Goal: Transaction & Acquisition: Purchase product/service

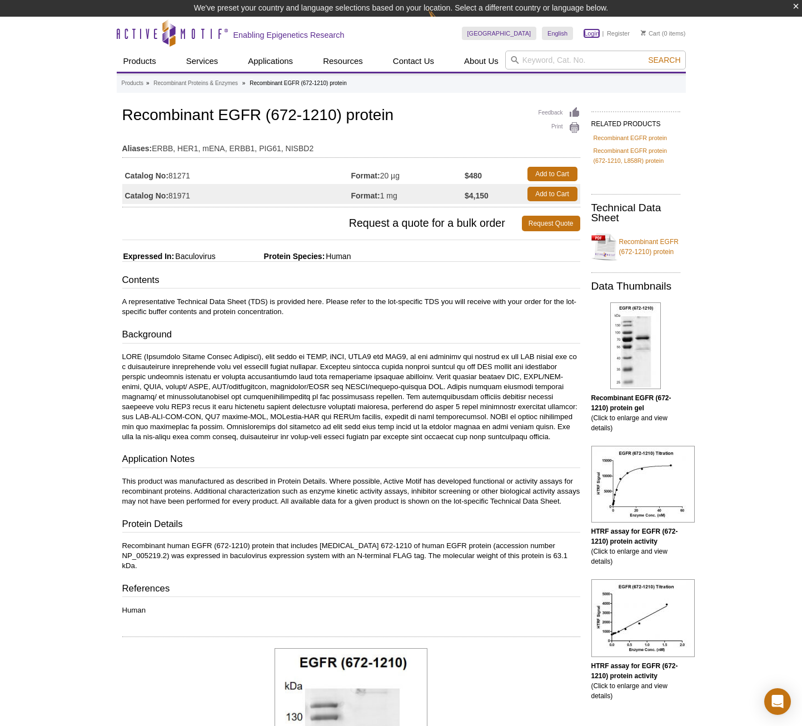
click at [592, 31] on link "Login" at bounding box center [591, 33] width 15 height 8
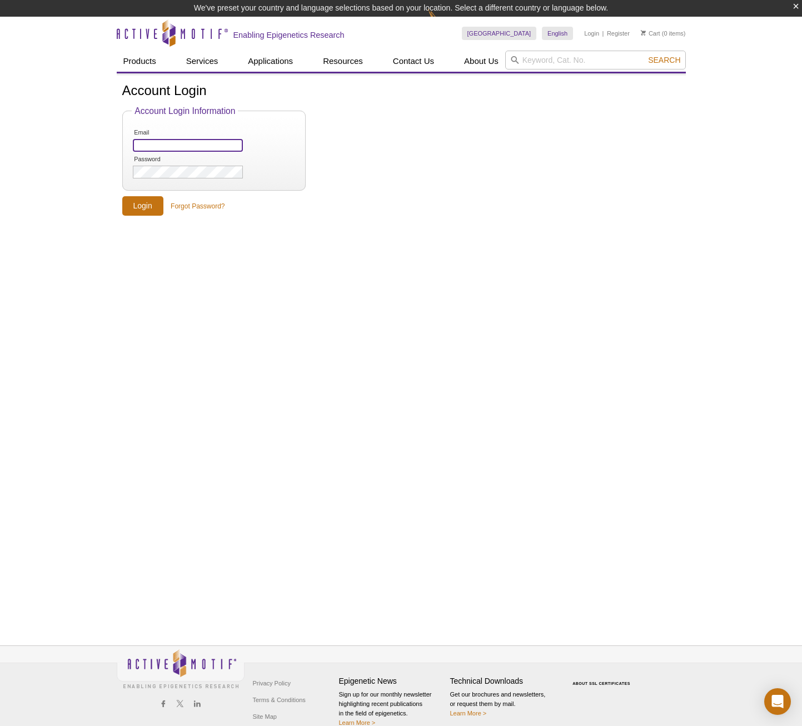
click at [201, 148] on input "Email" at bounding box center [188, 145] width 110 height 13
type input "purchasing@quantum-si.com"
click at [148, 203] on input "Login" at bounding box center [142, 205] width 41 height 19
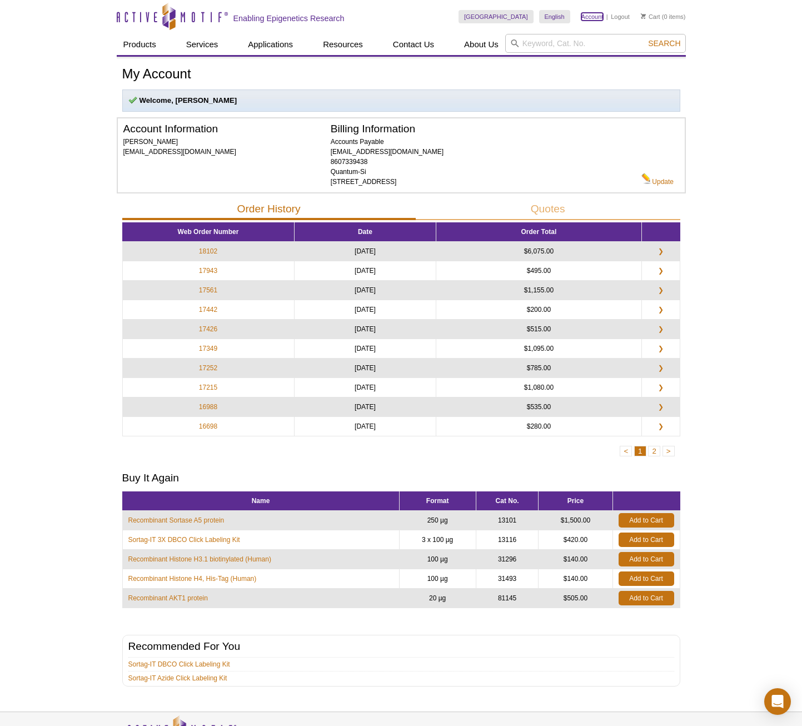
drag, startPoint x: 597, startPoint y: 14, endPoint x: 595, endPoint y: 20, distance: 6.2
click at [595, 14] on link "Account" at bounding box center [593, 17] width 22 height 8
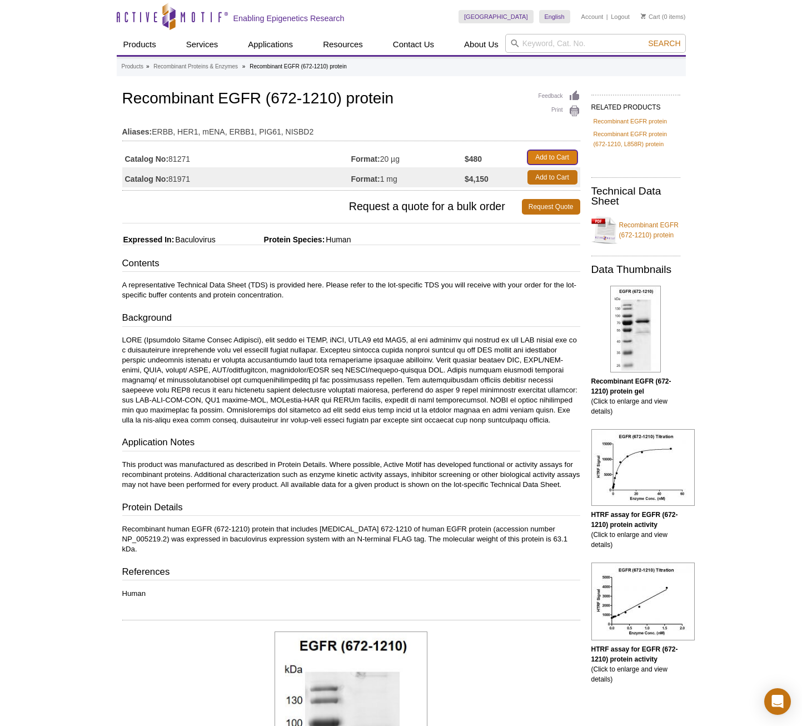
click at [548, 158] on link "Add to Cart" at bounding box center [553, 157] width 50 height 14
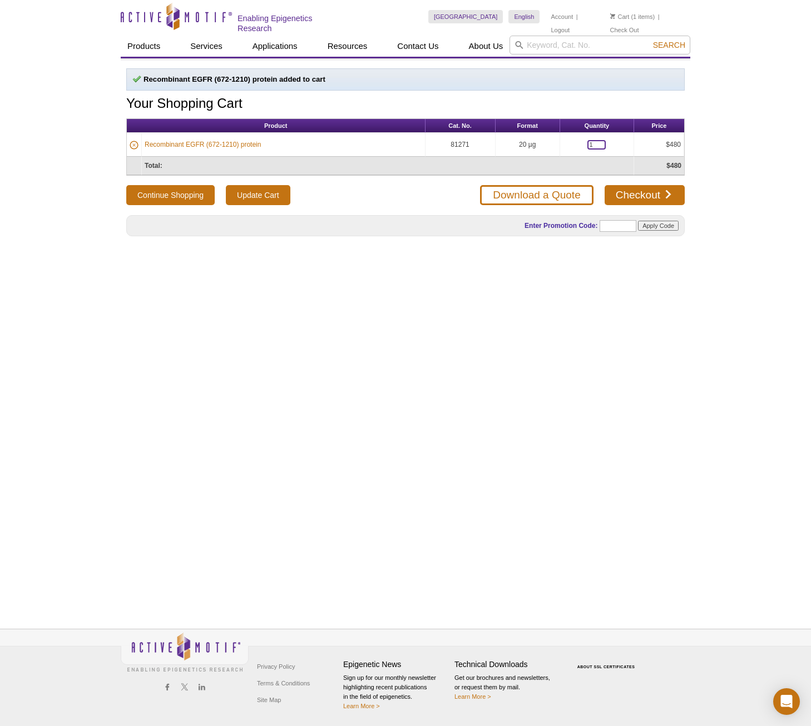
drag, startPoint x: 593, startPoint y: 145, endPoint x: 570, endPoint y: 141, distance: 23.1
click at [570, 142] on td "1" at bounding box center [597, 145] width 74 height 24
type input "2"
click at [257, 191] on input "Update Cart" at bounding box center [258, 195] width 64 height 20
drag, startPoint x: 656, startPoint y: 197, endPoint x: 647, endPoint y: 200, distance: 9.7
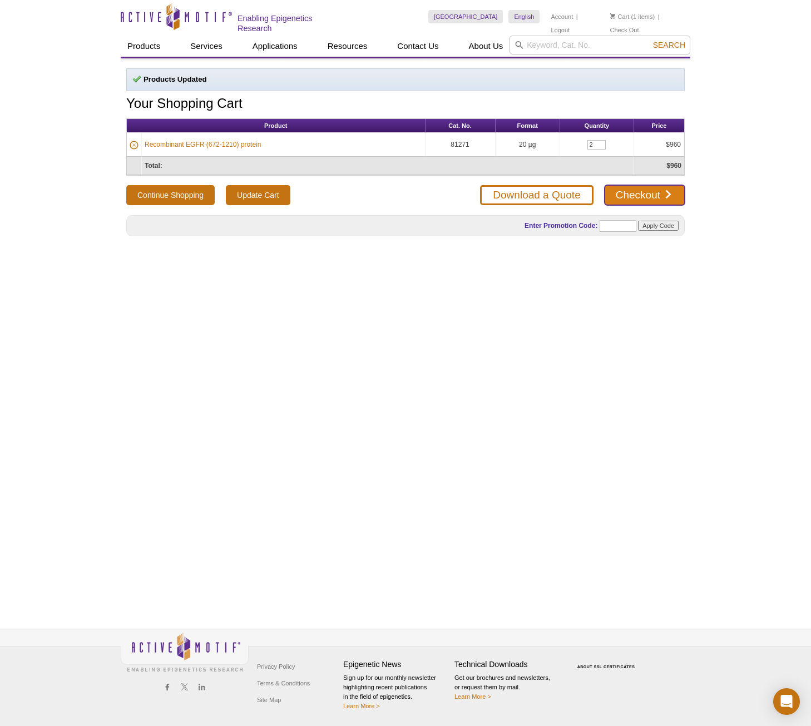
click at [656, 197] on link "Checkout" at bounding box center [644, 195] width 80 height 20
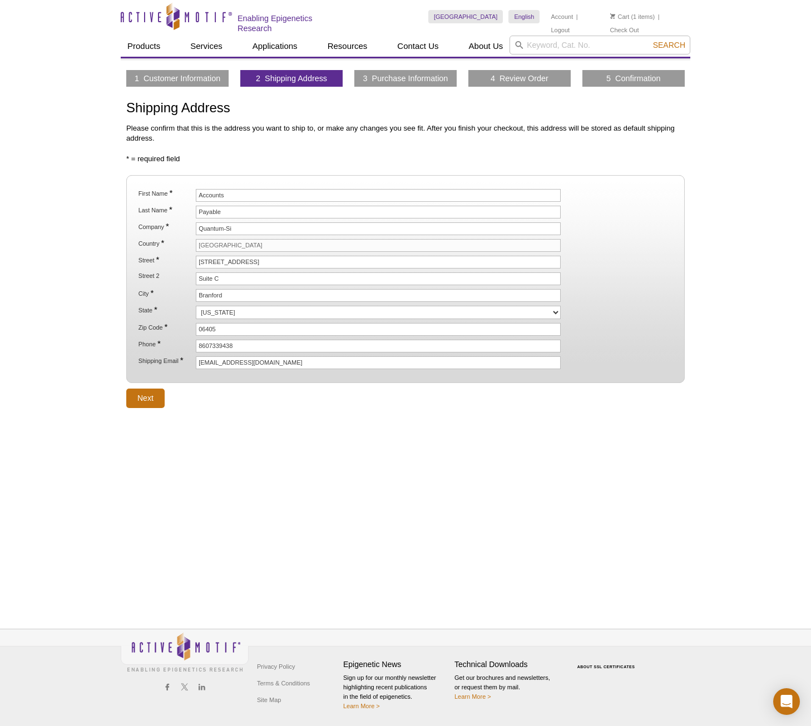
click at [7, 343] on div "Active Motif Logo Enabling Epigenetics Research 1 Search Skip to content Active…" at bounding box center [405, 363] width 811 height 726
click at [256, 185] on fieldset "First Name * Accounts Last Name * Payable Company * Quantum-Si Country * United…" at bounding box center [405, 279] width 558 height 208
drag, startPoint x: 247, startPoint y: 194, endPoint x: 120, endPoint y: 196, distance: 127.9
click at [121, 196] on div "1 Customer Information 2 Shipping Address 3 Purchase Information 4 Review Order…" at bounding box center [405, 239] width 569 height 338
paste input "Mathi"
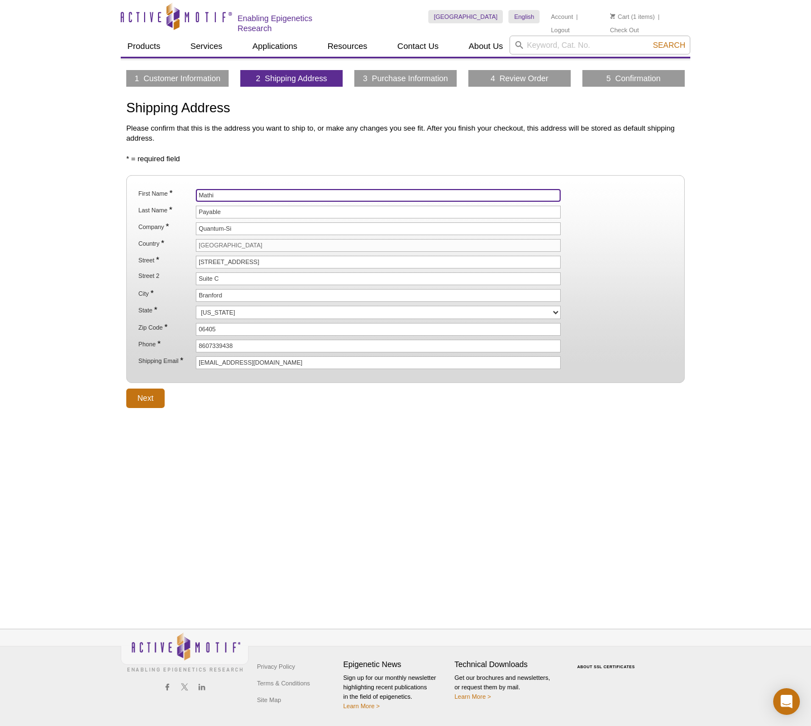
type input "Mathi"
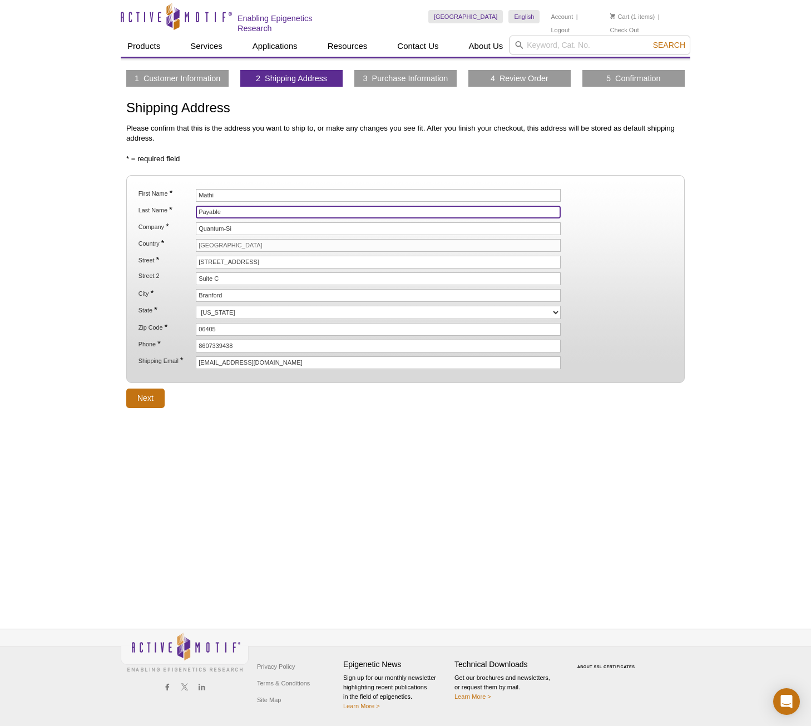
drag, startPoint x: 260, startPoint y: 208, endPoint x: 250, endPoint y: 211, distance: 10.3
click at [260, 208] on input "Payable" at bounding box center [378, 212] width 365 height 13
drag, startPoint x: 247, startPoint y: 210, endPoint x: 142, endPoint y: 210, distance: 105.6
click at [142, 210] on li "Last Name * Payable" at bounding box center [405, 212] width 536 height 13
paste input "Chinnaraj"
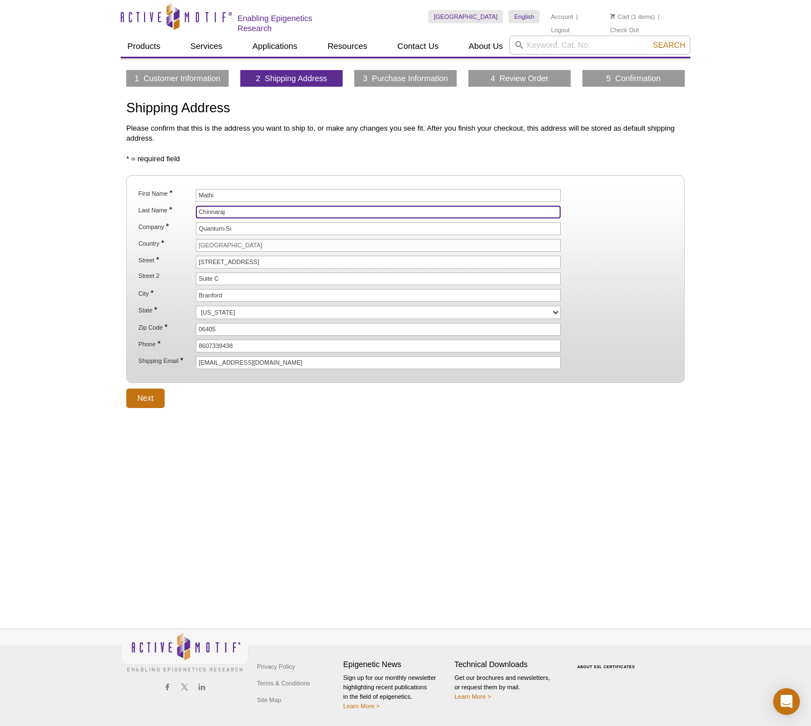
type input "Chinnaraj"
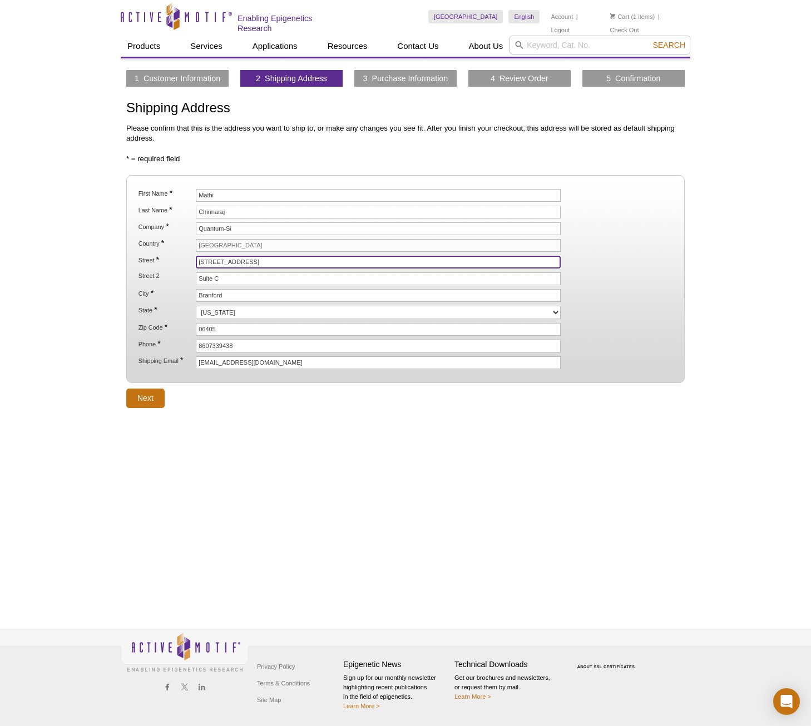
click at [258, 264] on input "29 Business Park Drive" at bounding box center [378, 262] width 365 height 13
drag, startPoint x: 276, startPoint y: 261, endPoint x: 124, endPoint y: 241, distance: 153.7
click at [126, 245] on div "1 Customer Information 2 Shipping Address 3 Purchase Information 4 Review Order…" at bounding box center [405, 239] width 569 height 338
type input "5510 Morehouse Drive"
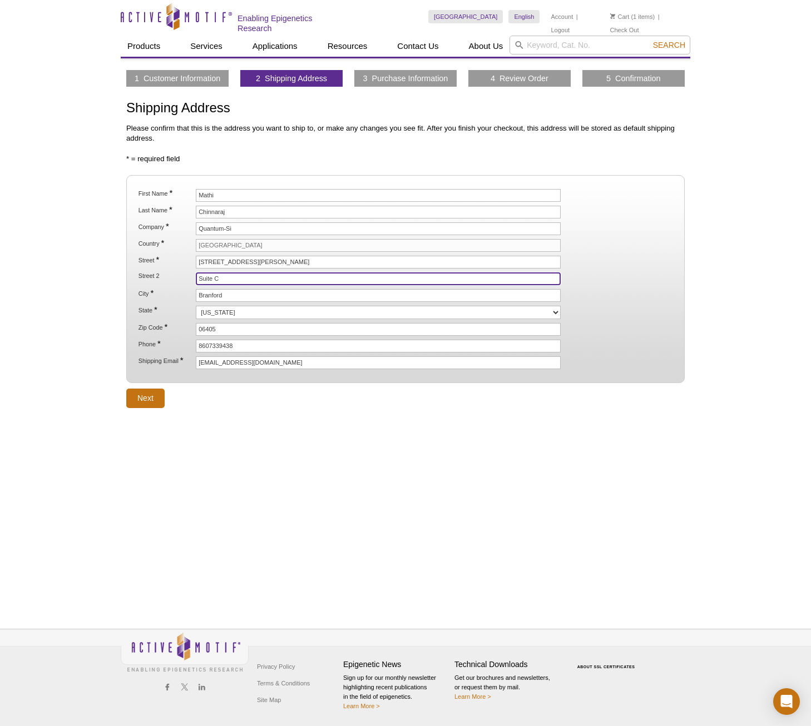
drag, startPoint x: 224, startPoint y: 276, endPoint x: 237, endPoint y: 278, distance: 14.1
click at [224, 276] on input "Suite C" at bounding box center [378, 278] width 365 height 13
type input "Suite 400"
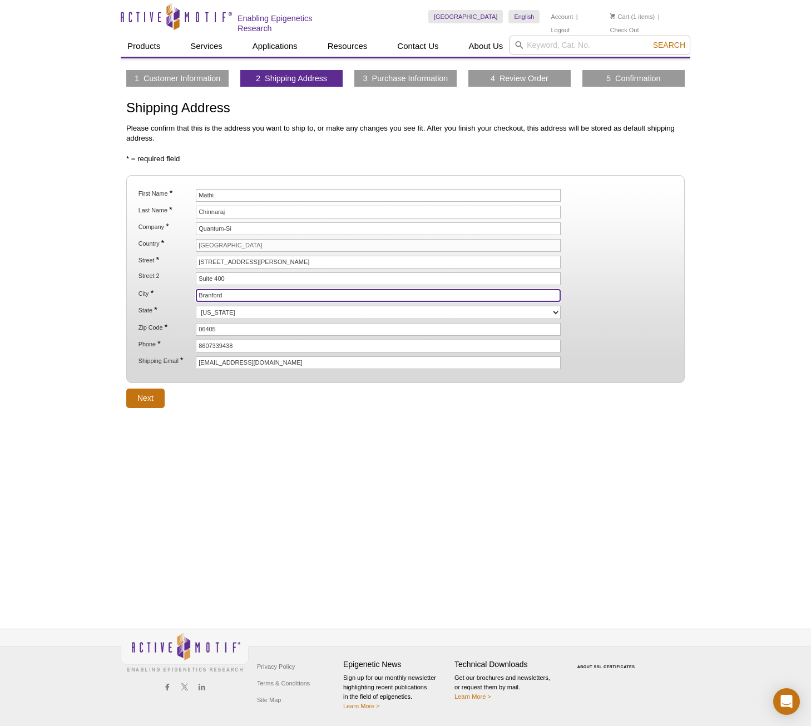
drag, startPoint x: 165, startPoint y: 283, endPoint x: 152, endPoint y: 281, distance: 12.3
click at [152, 281] on ol "First Name * Mathi Last Name * Chinnaraj Company * Quantum-Si Country * United …" at bounding box center [405, 279] width 538 height 180
type input "San Diego"
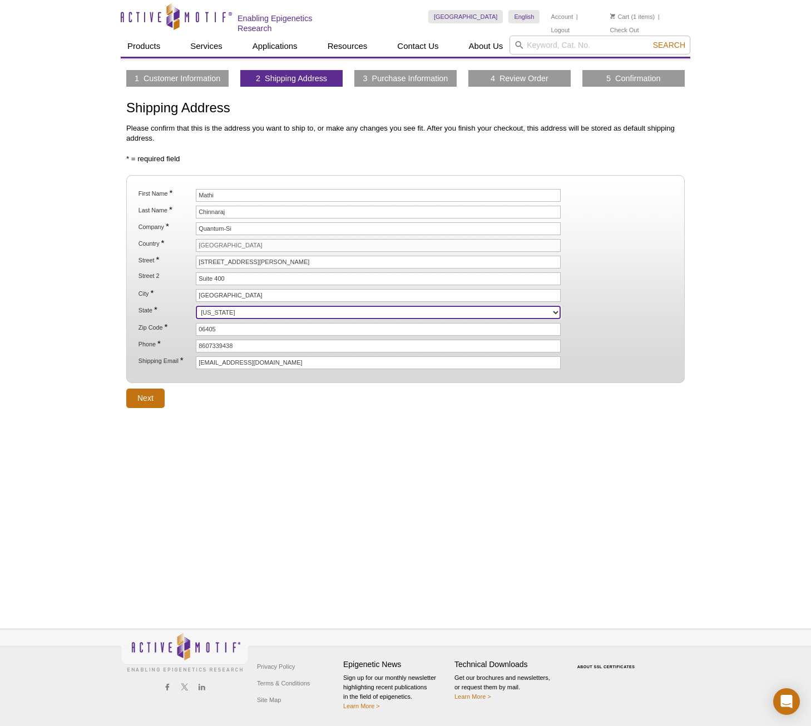
select select "CA"
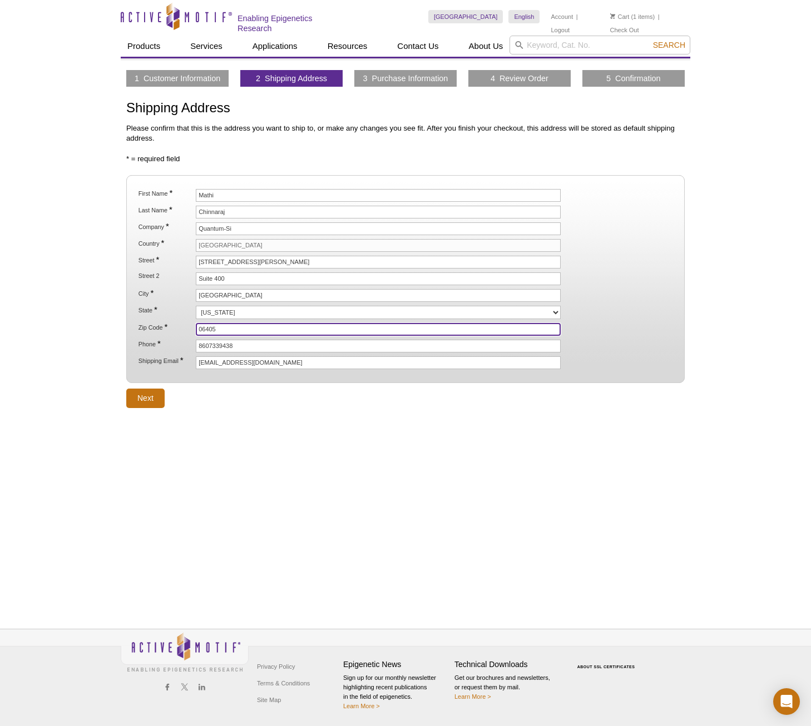
drag, startPoint x: 226, startPoint y: 328, endPoint x: 162, endPoint y: 319, distance: 64.6
click at [163, 319] on ol "First Name * Mathi Last Name * Chinnaraj Company * Quantum-Si Country * United …" at bounding box center [405, 279] width 538 height 180
type input "92121"
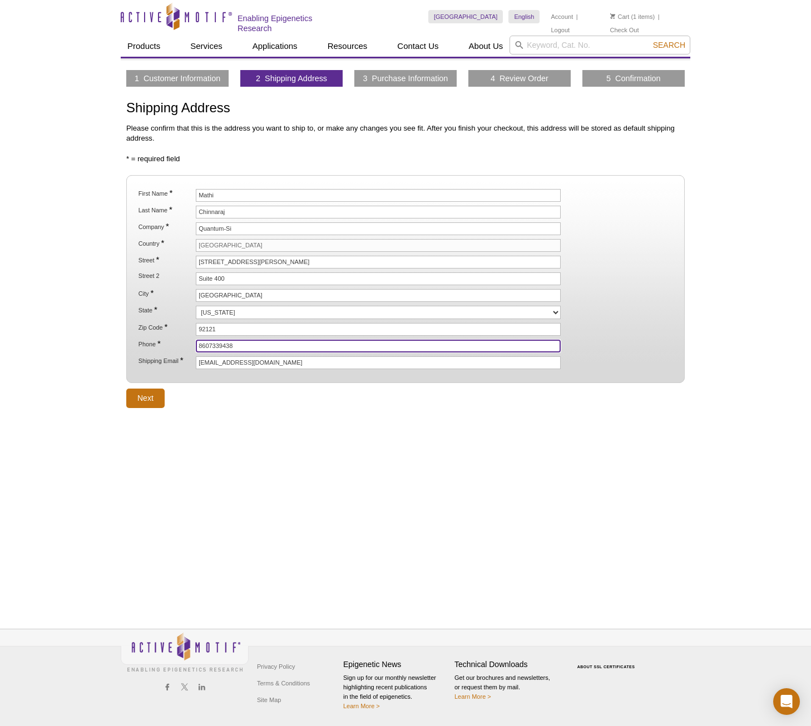
drag, startPoint x: 266, startPoint y: 347, endPoint x: 112, endPoint y: 331, distance: 154.8
click at [136, 332] on ol "First Name * Mathi Last Name * Chinnaraj Company * Quantum-Si Country * United …" at bounding box center [405, 279] width 538 height 180
type input "8582840998"
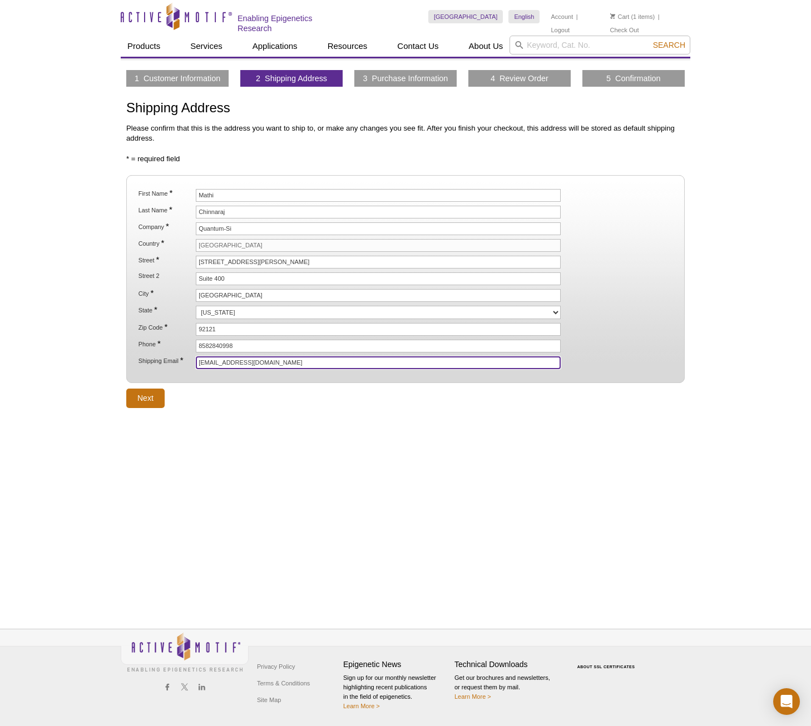
drag, startPoint x: 244, startPoint y: 364, endPoint x: 128, endPoint y: 349, distance: 116.6
click at [128, 350] on fieldset "First Name * Mathi Last Name * Chinnaraj Company * Quantum-Si Country * United …" at bounding box center [405, 279] width 558 height 208
type input "purchasing@quantum-si.com"
click at [352, 454] on div "1 Customer Information 2 Shipping Address 3 Purchase Information 4 Review Order…" at bounding box center [405, 330] width 569 height 545
click at [141, 400] on input "Next" at bounding box center [145, 398] width 38 height 19
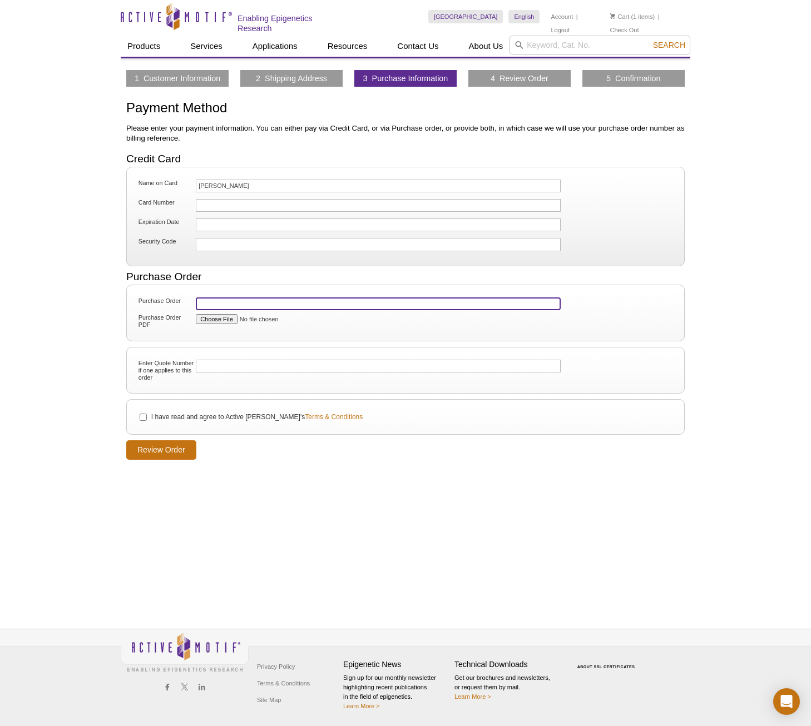
click at [264, 307] on input "Purchase Order" at bounding box center [378, 303] width 365 height 13
paste input "PO-QSI-11547"
type input "PO-QSI-11547"
drag, startPoint x: 558, startPoint y: 480, endPoint x: 414, endPoint y: 461, distance: 144.6
click at [554, 479] on div "1 Customer Information 2 Shipping Address 3 Purchase Information 4 Review Order…" at bounding box center [405, 330] width 569 height 545
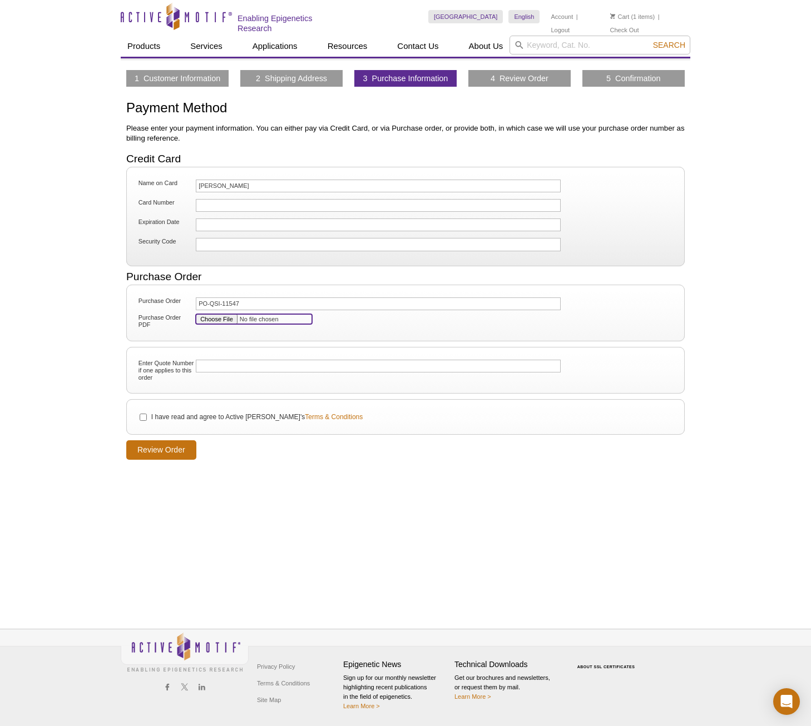
click at [229, 319] on input "Purchase Order PDF" at bounding box center [254, 319] width 116 height 10
type input "C:\fakepath\PO-QSI-11547.pdf"
click at [138, 414] on li "I have read and agree to Active [PERSON_NAME]'s Terms & Conditions" at bounding box center [405, 417] width 538 height 12
click at [144, 418] on input "I have read and agree to Active [PERSON_NAME]'s Terms & Conditions" at bounding box center [143, 417] width 7 height 7
checkbox input "true"
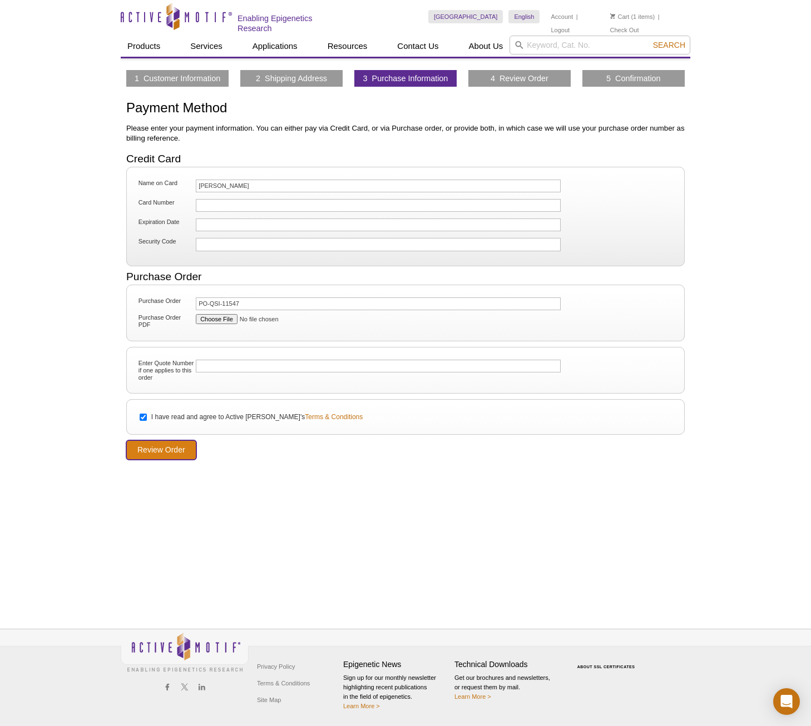
click at [162, 453] on input "Review Order" at bounding box center [161, 449] width 70 height 19
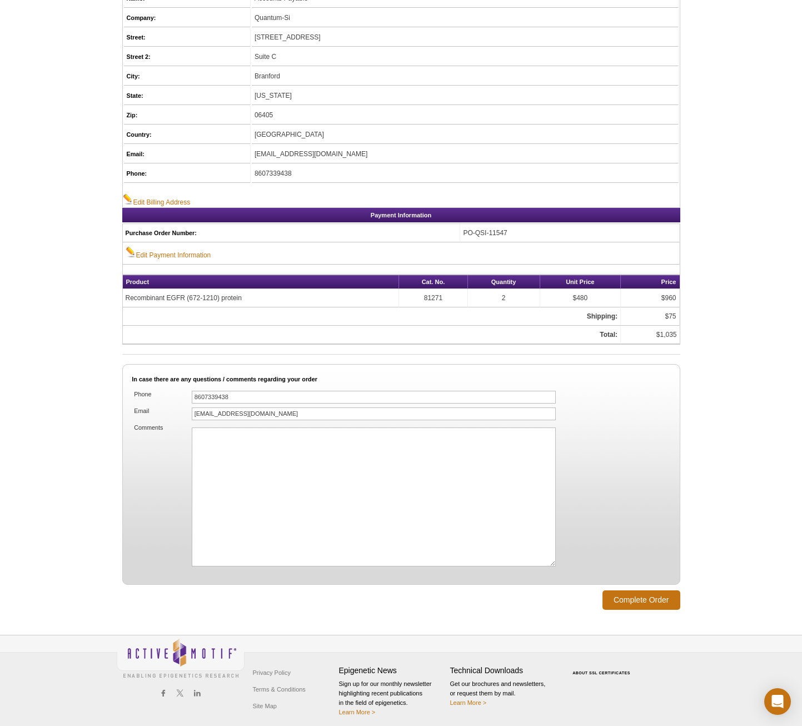
scroll to position [415, 0]
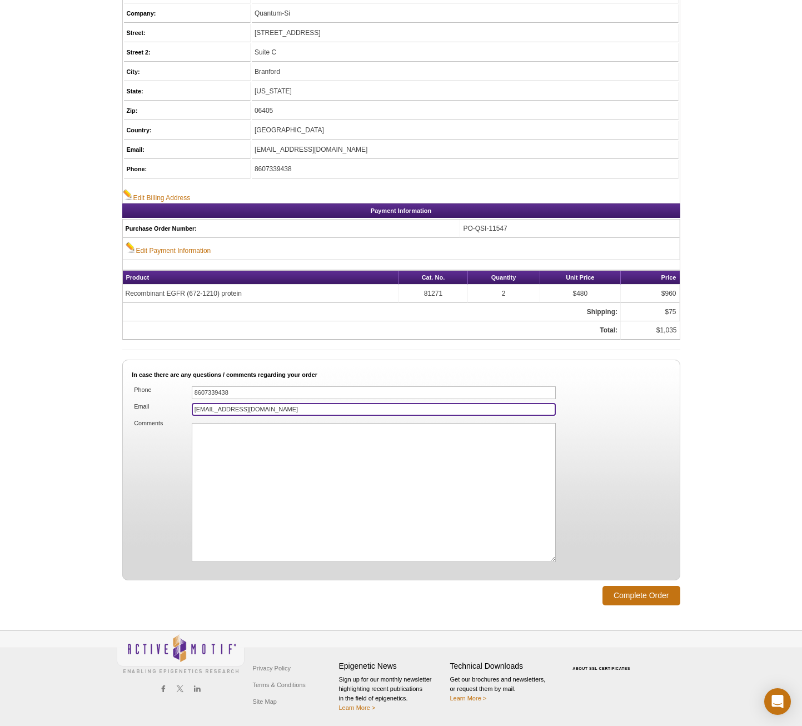
drag, startPoint x: 240, startPoint y: 407, endPoint x: 167, endPoint y: 398, distance: 74.0
click at [167, 398] on ol "Phone 8607339438 Email accountspayable@quantum-si.com Comments" at bounding box center [401, 476] width 538 height 183
type input "purchasing@quantum-si.com"
click at [672, 458] on fieldset "In case there are any questions / comments regarding your order Phone 860733943…" at bounding box center [401, 470] width 558 height 221
click at [642, 588] on input "Complete Order" at bounding box center [642, 595] width 78 height 19
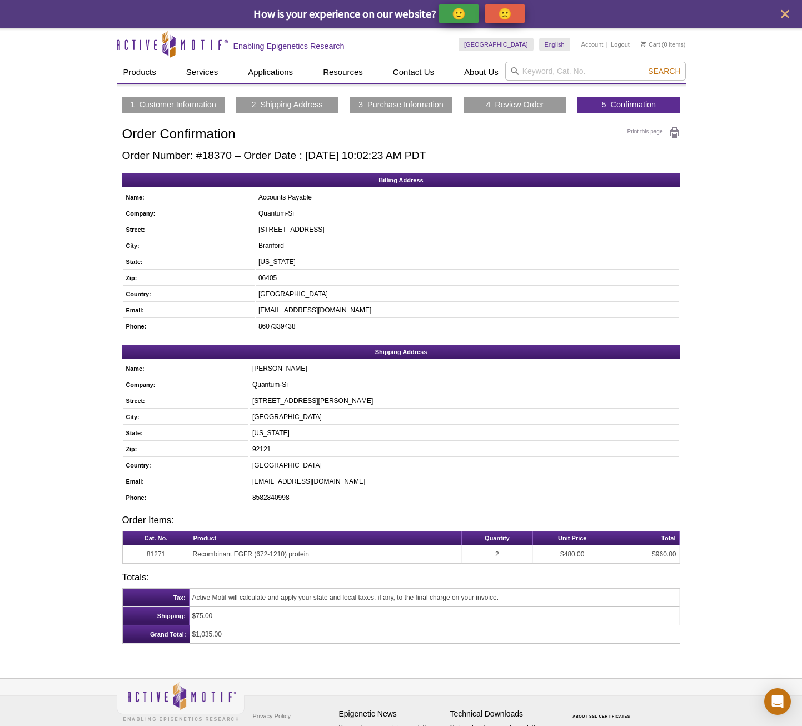
click at [552, 155] on h2 "Order Number: #18370 – Order Date : October 6, 2025 10:02:23 AM PDT" at bounding box center [401, 156] width 558 height 12
click at [635, 285] on table "Name: Accounts Payable Company: Quantum-Si Street: 29 Business Park Drive Suite…" at bounding box center [401, 262] width 558 height 146
